Goal: Transaction & Acquisition: Purchase product/service

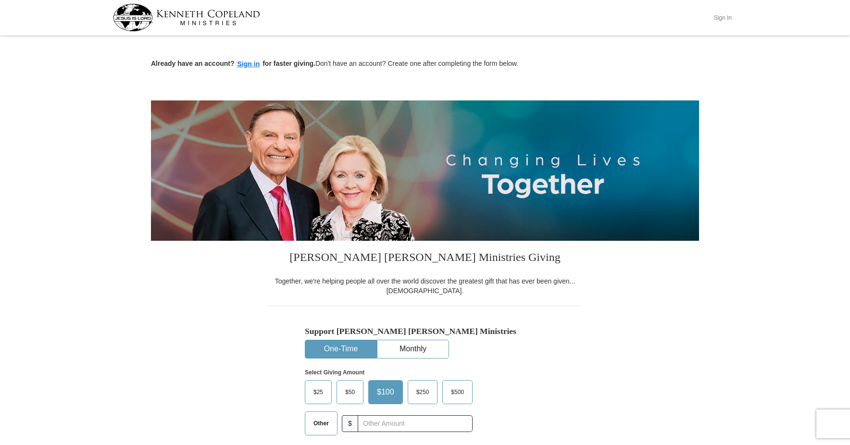
click at [721, 15] on button "Sign In" at bounding box center [722, 17] width 29 height 15
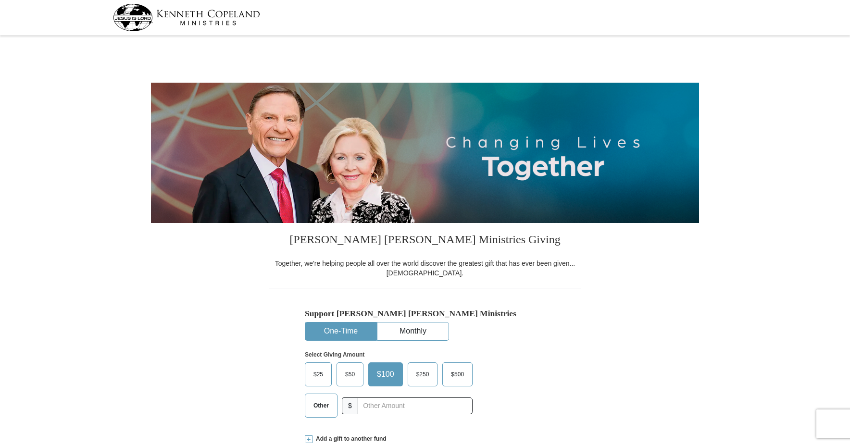
select select "OR"
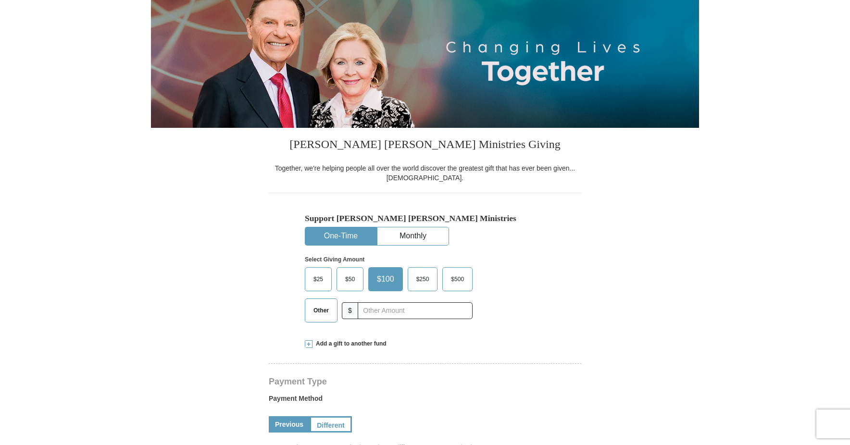
scroll to position [96, 0]
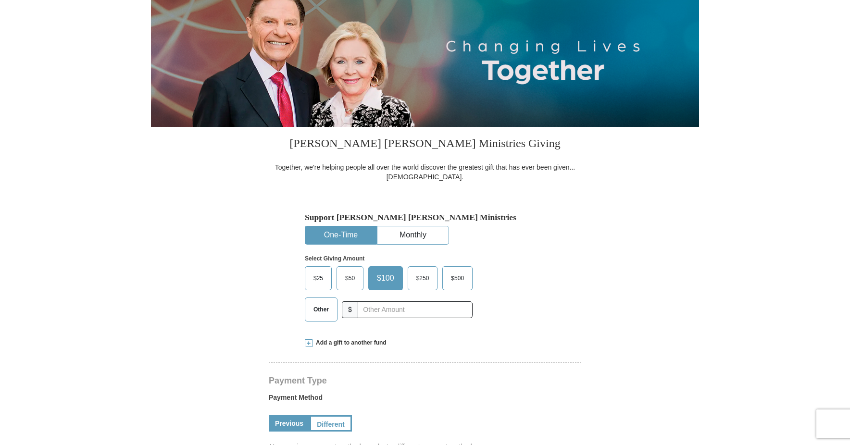
click at [345, 232] on button "One-Time" at bounding box center [340, 235] width 71 height 18
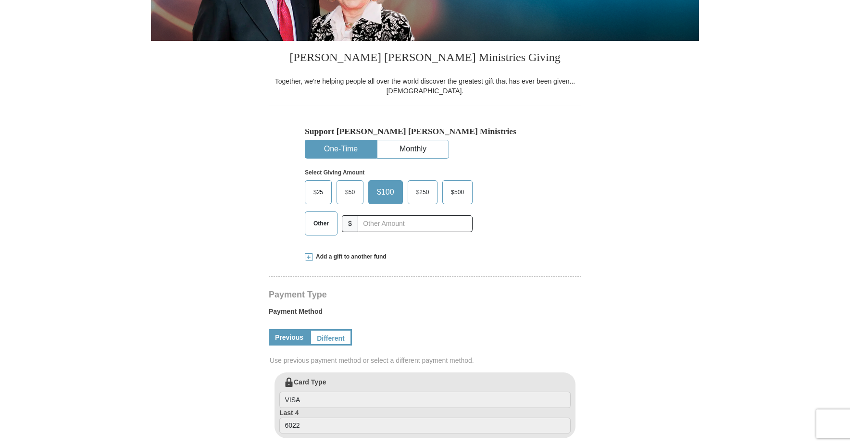
scroll to position [192, 0]
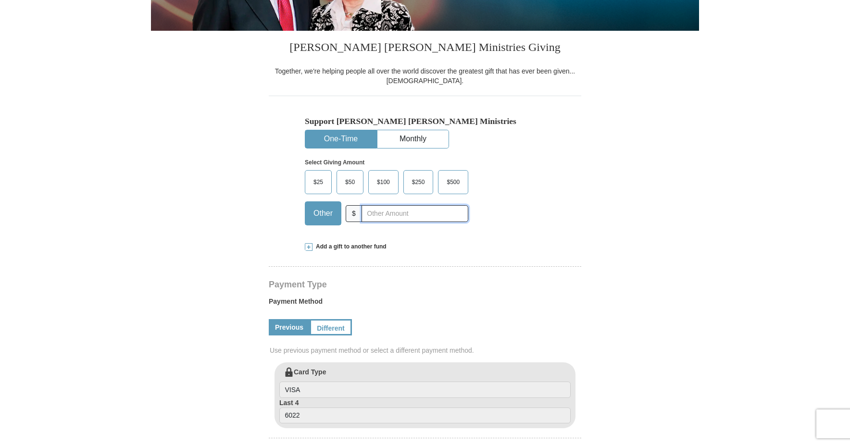
click at [416, 213] on input "text" at bounding box center [415, 213] width 107 height 17
type input "480.00"
click at [539, 202] on div "Select Giving Amount Amount must be a valid number The total gift cannot be les…" at bounding box center [425, 191] width 240 height 84
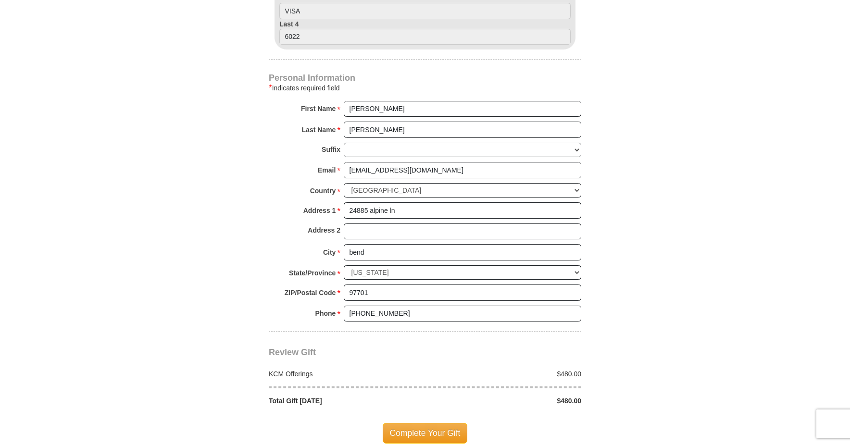
scroll to position [721, 0]
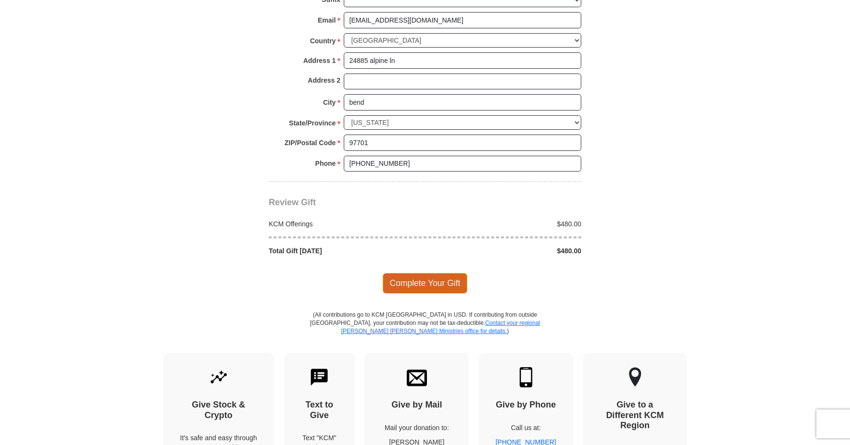
click at [446, 283] on span "Complete Your Gift" at bounding box center [425, 283] width 85 height 20
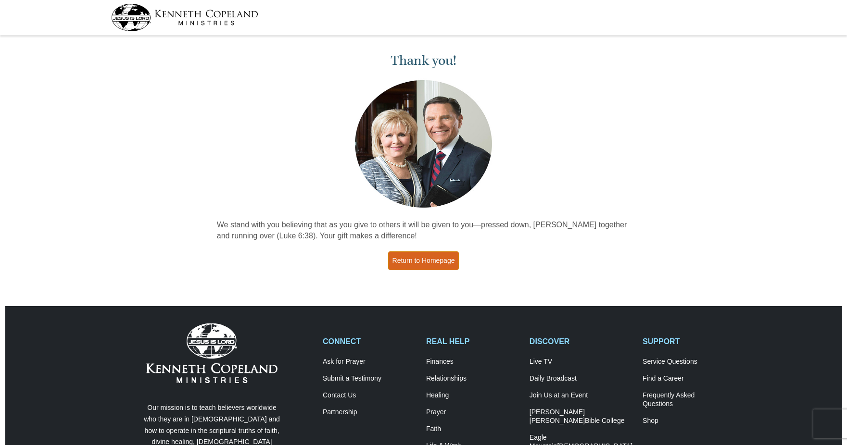
click at [443, 259] on link "Return to Homepage" at bounding box center [423, 260] width 71 height 19
